Goal: Subscribe to service/newsletter

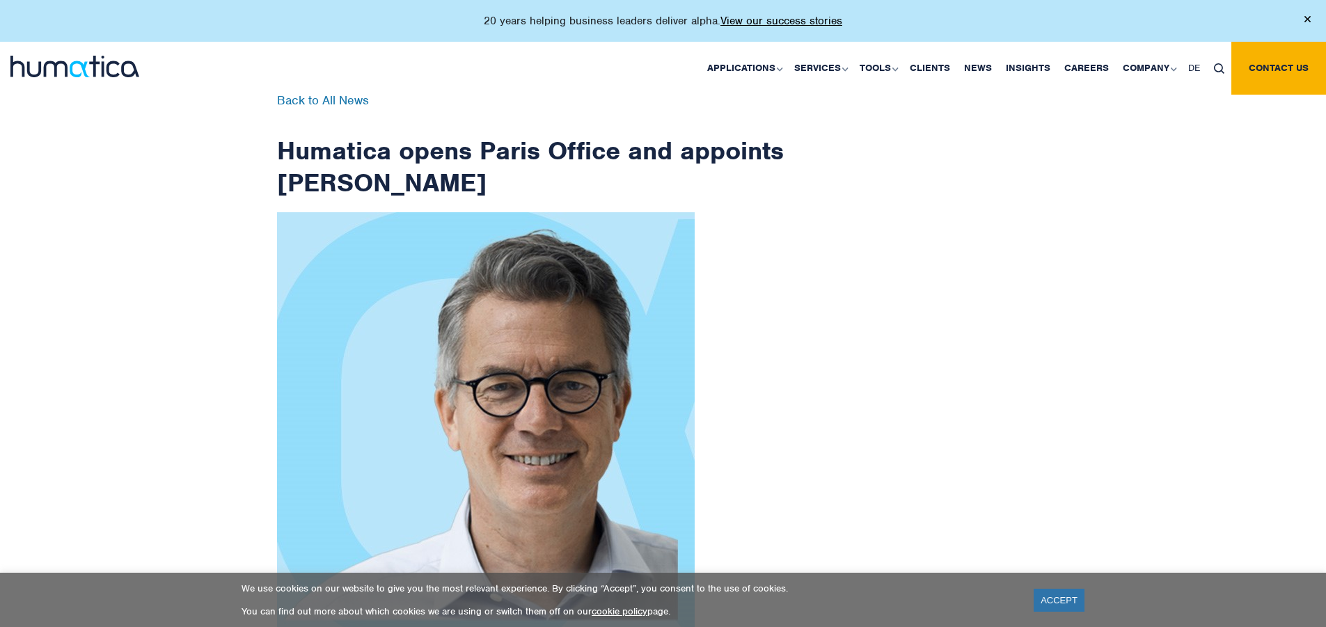
scroll to position [2221, 0]
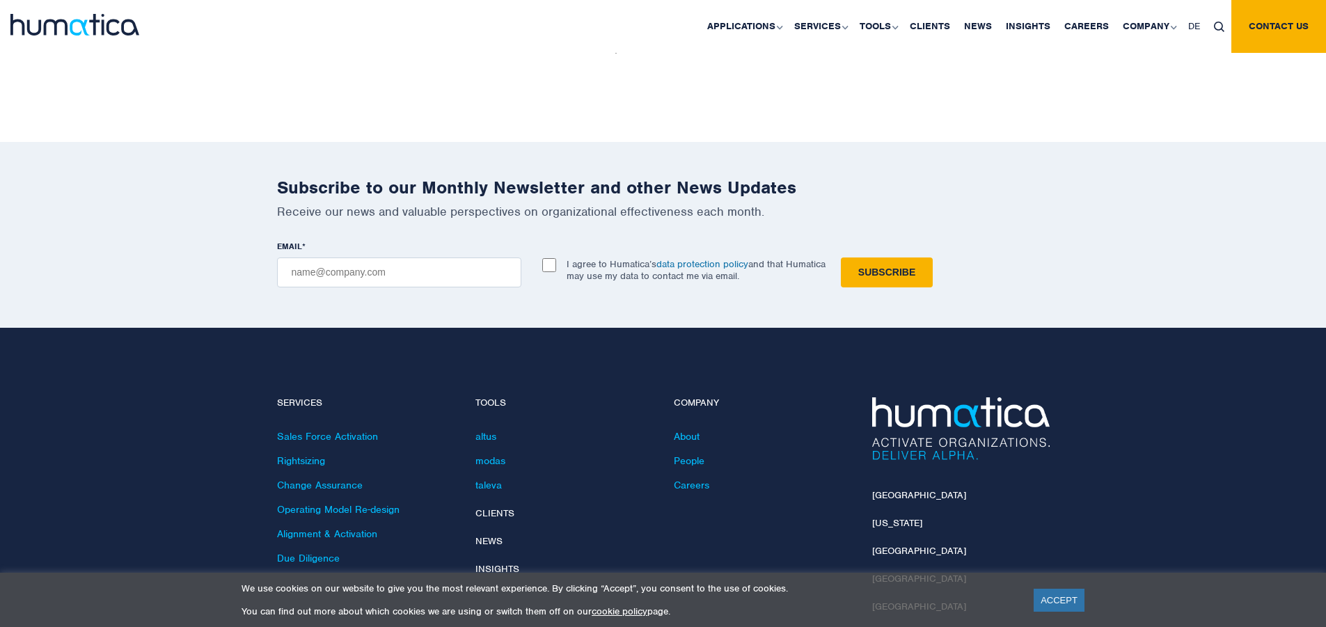
checkbox input "true"
type input "[EMAIL_ADDRESS][DOMAIN_NAME]"
click at [841, 258] on input "Subscribe" at bounding box center [887, 273] width 92 height 30
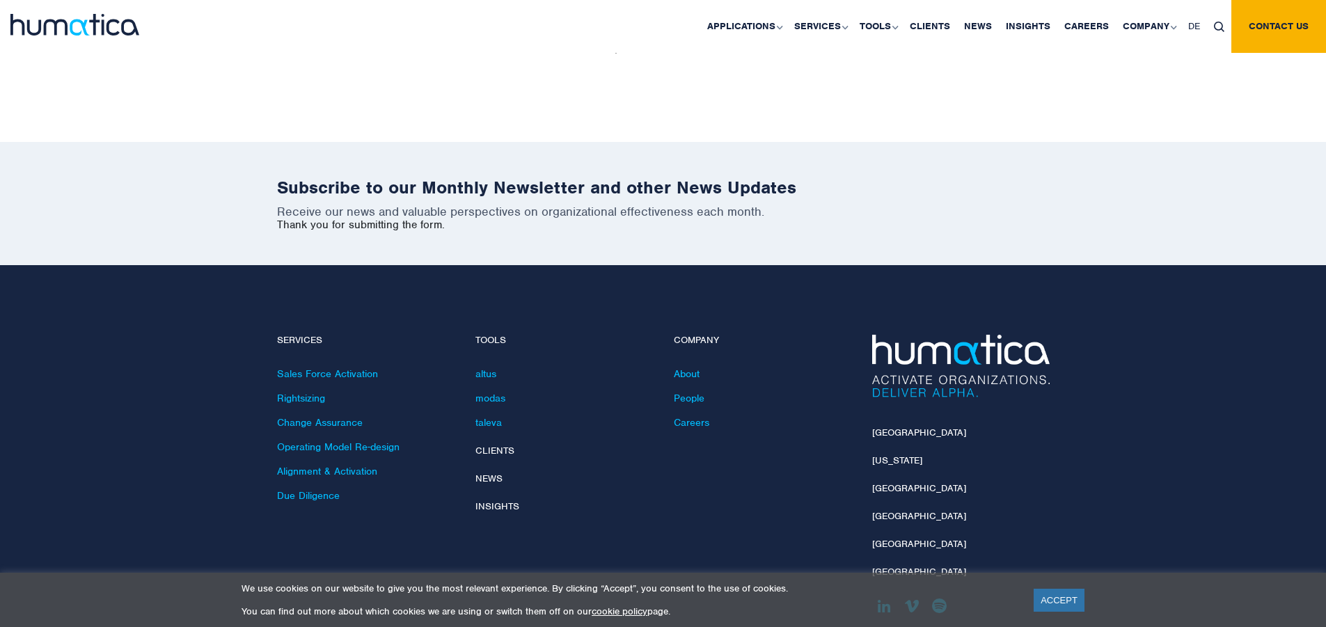
scroll to position [2158, 0]
